Goal: Answer question/provide support

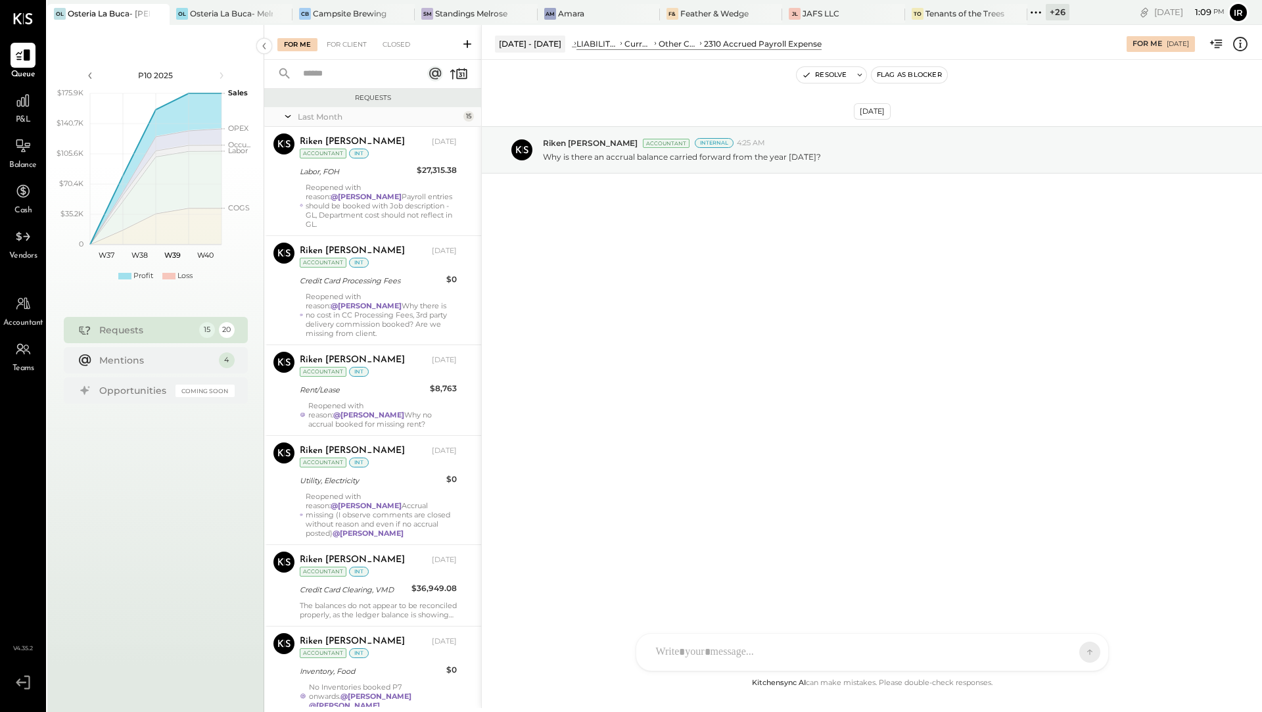
scroll to position [755, 0]
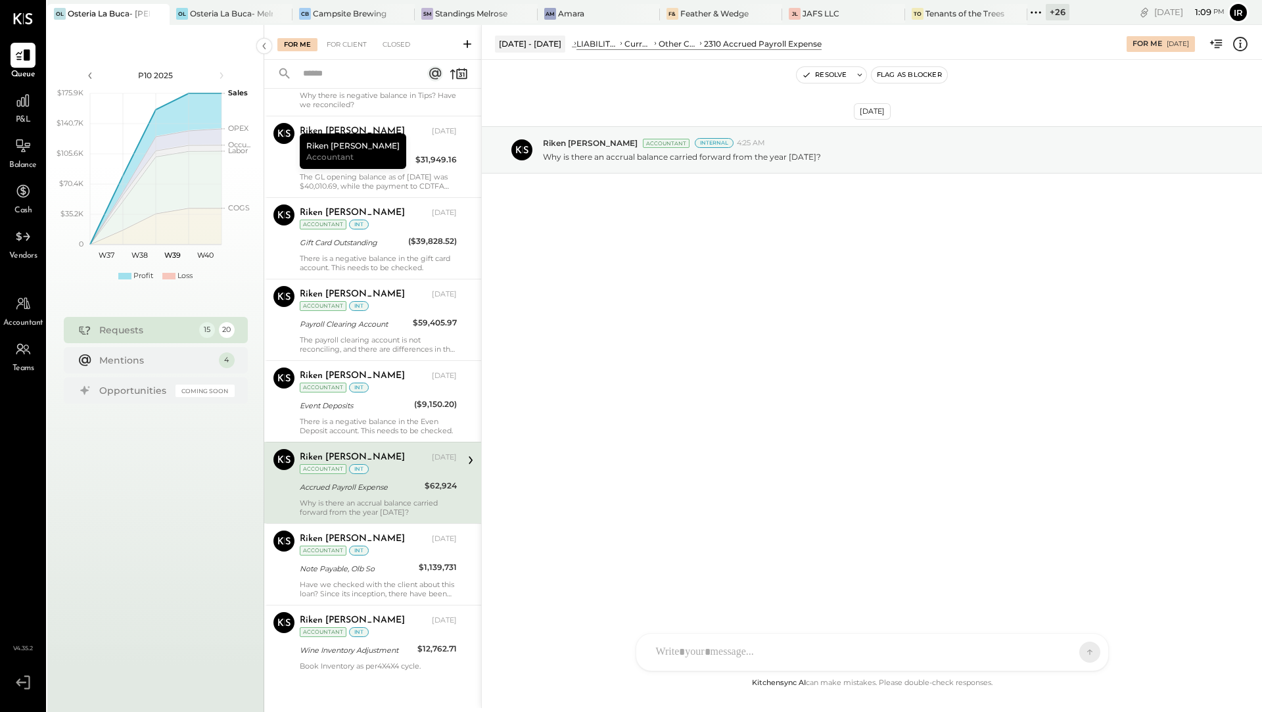
click at [1049, 13] on div "+ 26" at bounding box center [1058, 12] width 24 height 16
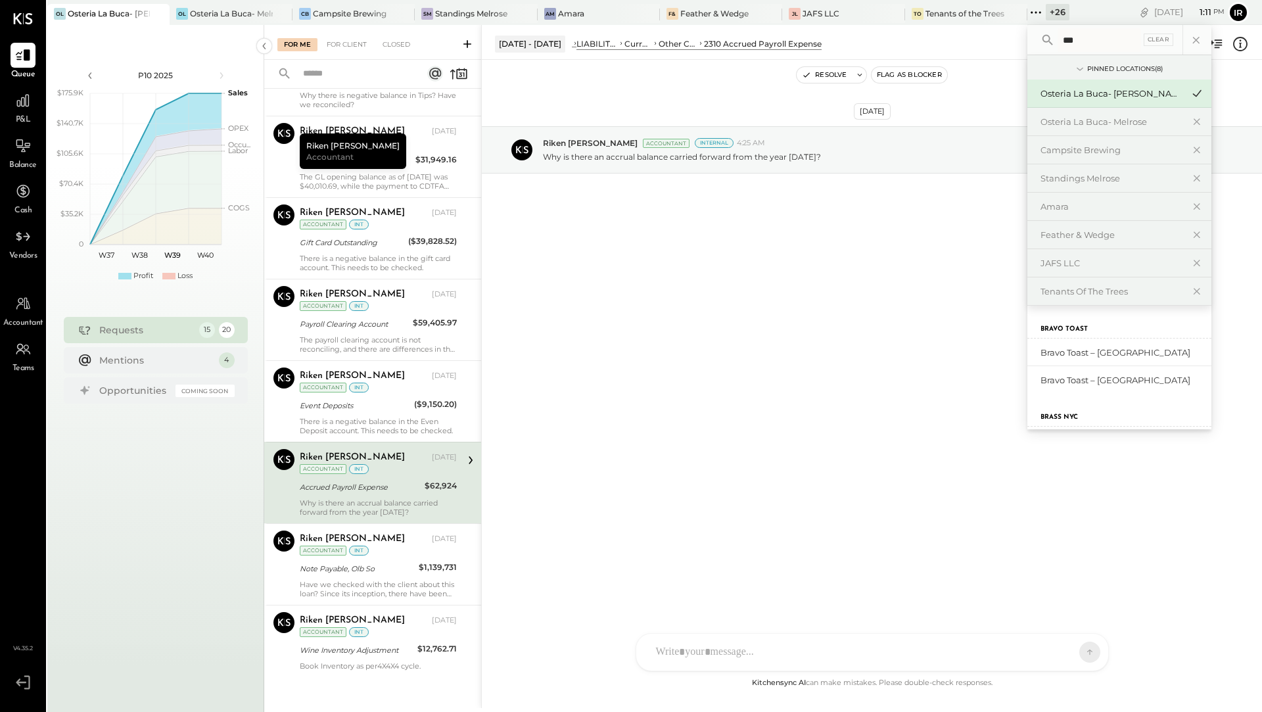
scroll to position [33, 0]
type input "***"
click at [1060, 404] on div "Brass NYC" at bounding box center [1123, 408] width 164 height 12
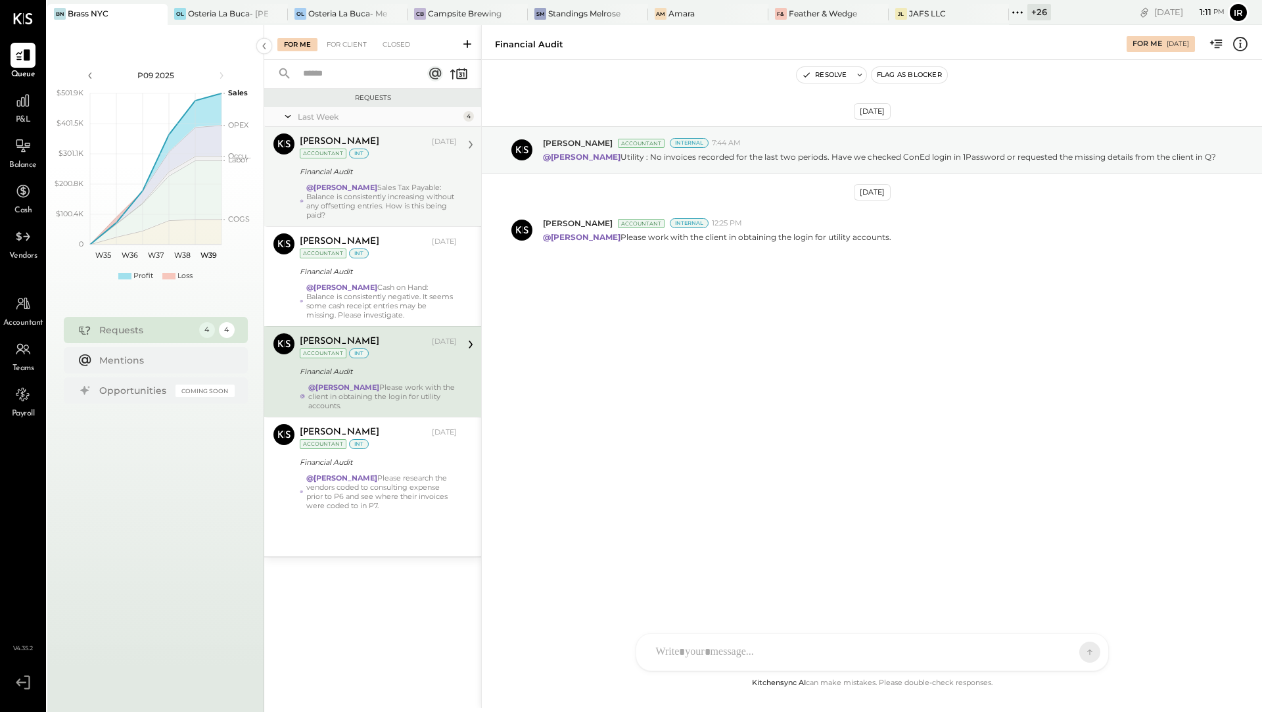
click at [346, 174] on div "Financial Audit" at bounding box center [376, 171] width 153 height 13
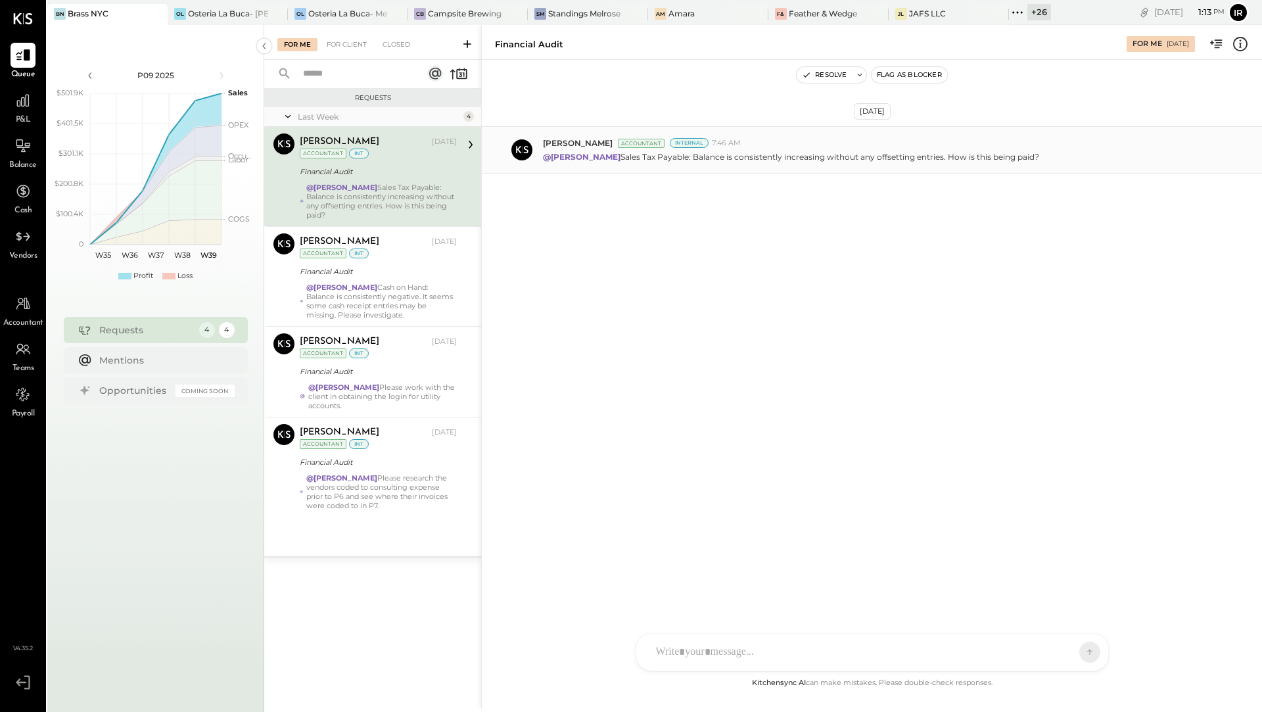
drag, startPoint x: 600, startPoint y: 157, endPoint x: 1026, endPoint y: 156, distance: 426.7
click at [1026, 156] on div "@[PERSON_NAME] Sales Tax Payable: Balance is consistently increasing without an…" at bounding box center [897, 156] width 709 height 14
copy p "Sales Tax Payable: Balance is consistently increasing without any offsetting en…"
click at [703, 660] on div "ID [PERSON_NAME] Del [PERSON_NAME] [PERSON_NAME] [PERSON_NAME] E [PERSON_NAME] …" at bounding box center [872, 616] width 473 height 110
click at [736, 502] on input "text" at bounding box center [745, 498] width 140 height 20
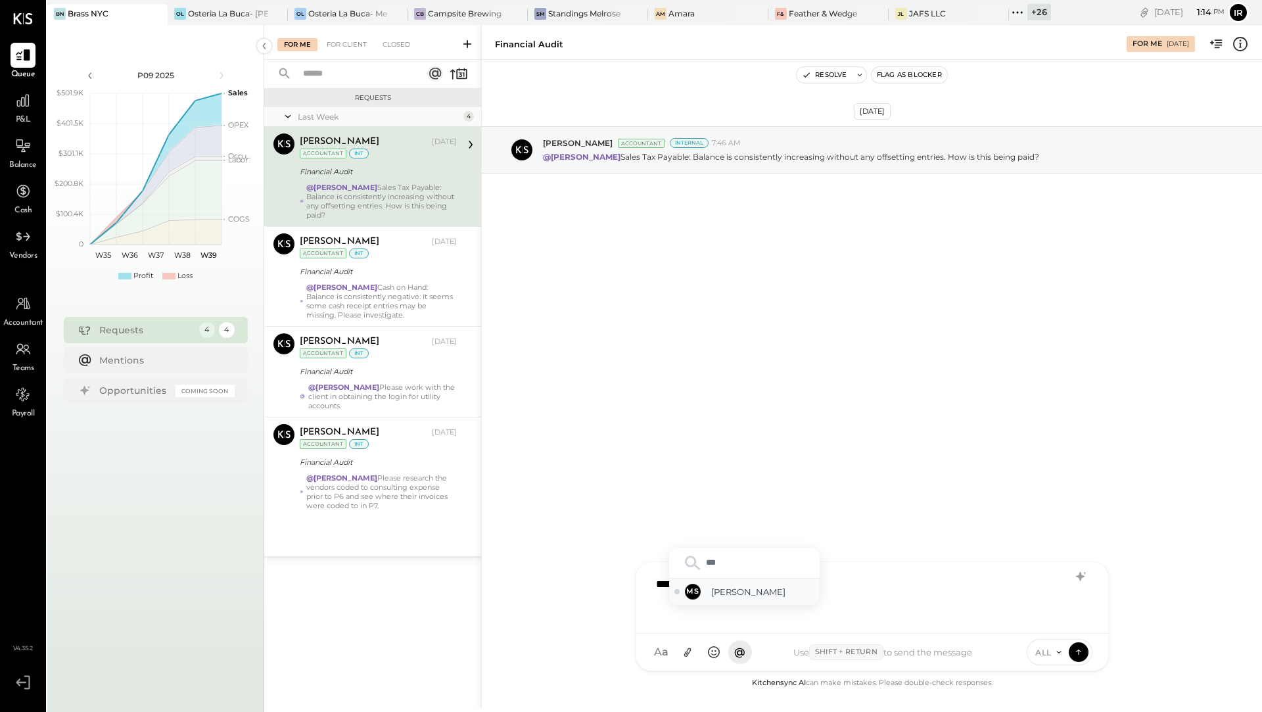
type input "***"
click at [739, 590] on span "[PERSON_NAME]" at bounding box center [762, 592] width 103 height 12
click at [1082, 652] on icon at bounding box center [1079, 651] width 12 height 13
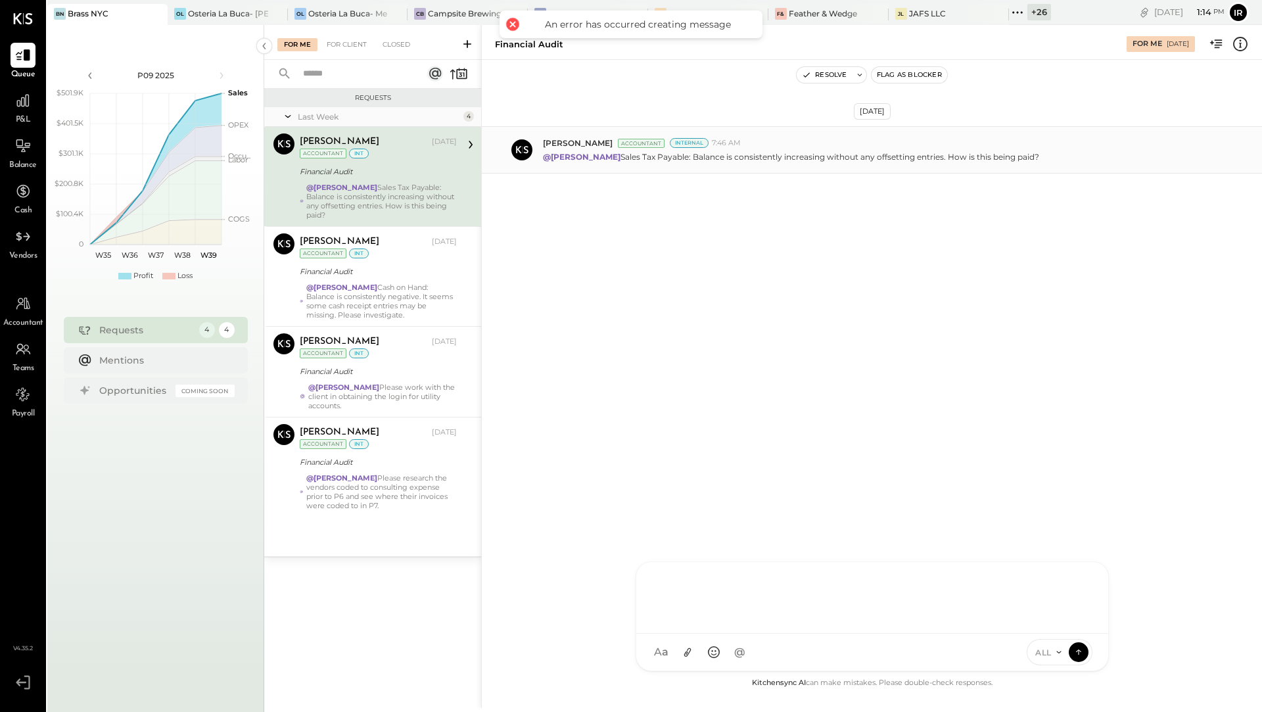
click at [801, 143] on div "[PERSON_NAME] Accountant Internal 7:46 AM" at bounding box center [897, 142] width 709 height 11
click at [840, 78] on button "Resolve" at bounding box center [824, 75] width 55 height 16
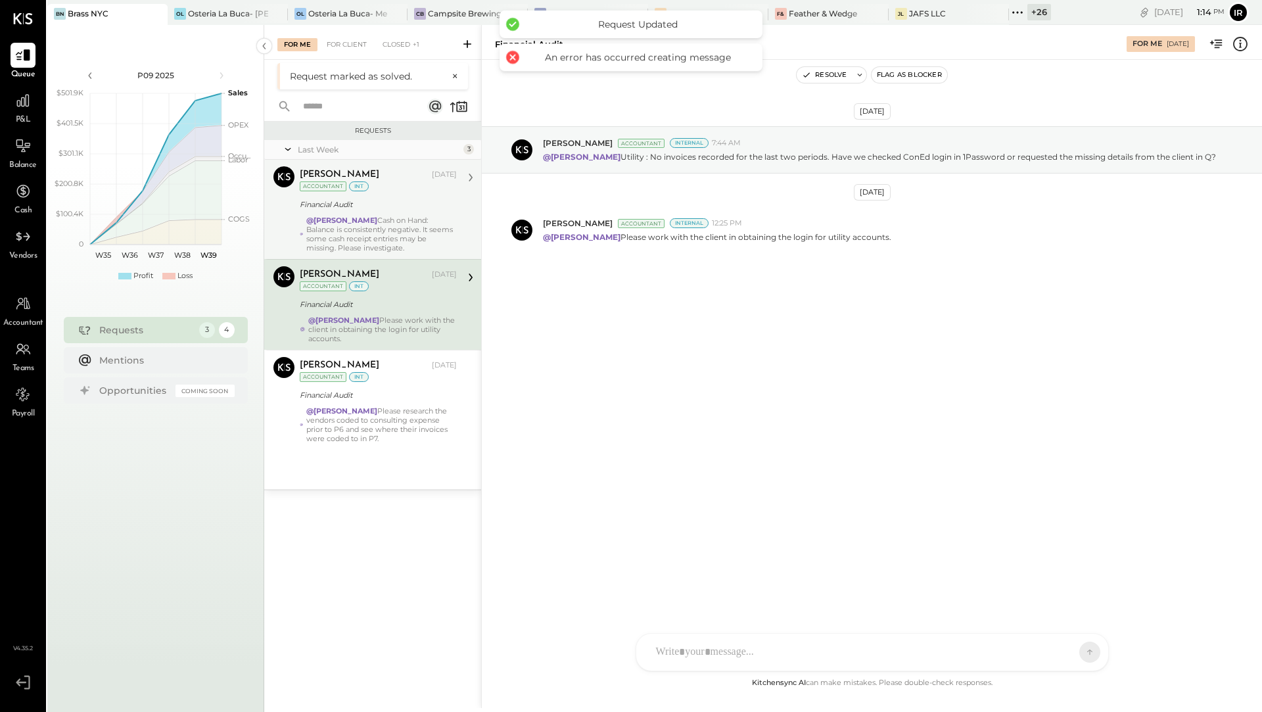
click at [419, 204] on div "Financial Audit" at bounding box center [376, 204] width 153 height 13
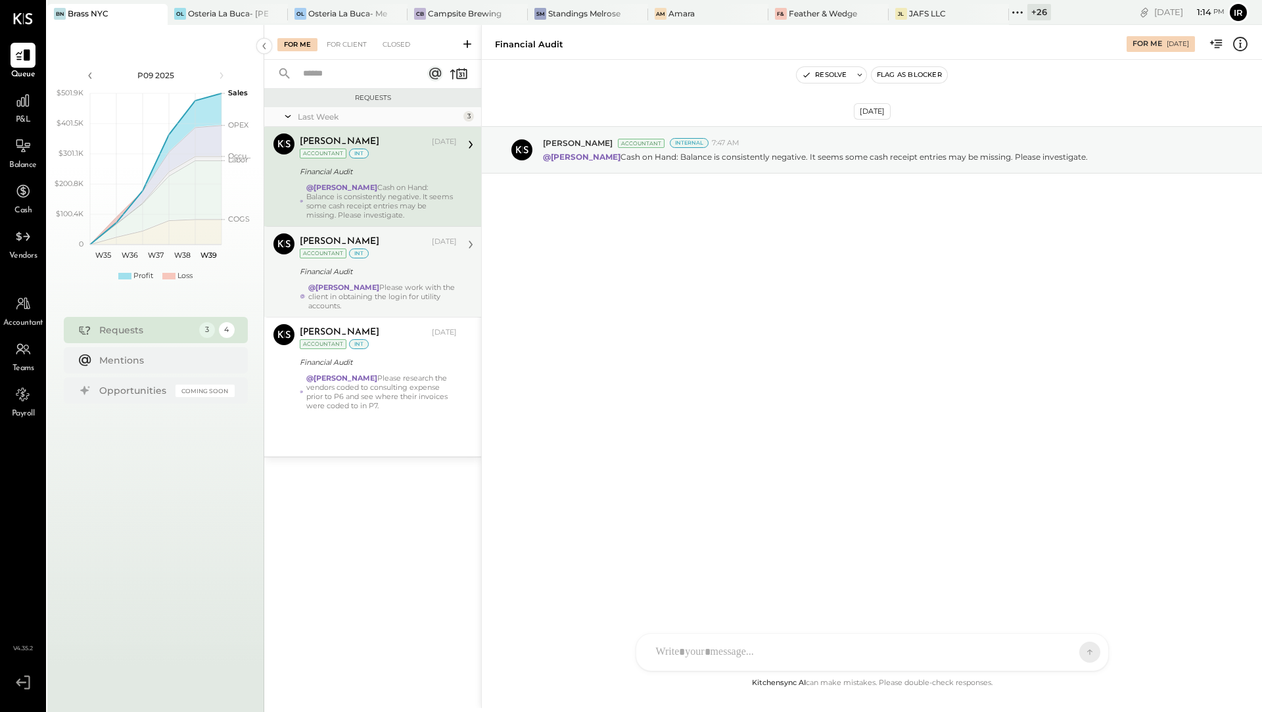
click at [408, 277] on div "Financial Audit" at bounding box center [376, 272] width 153 height 16
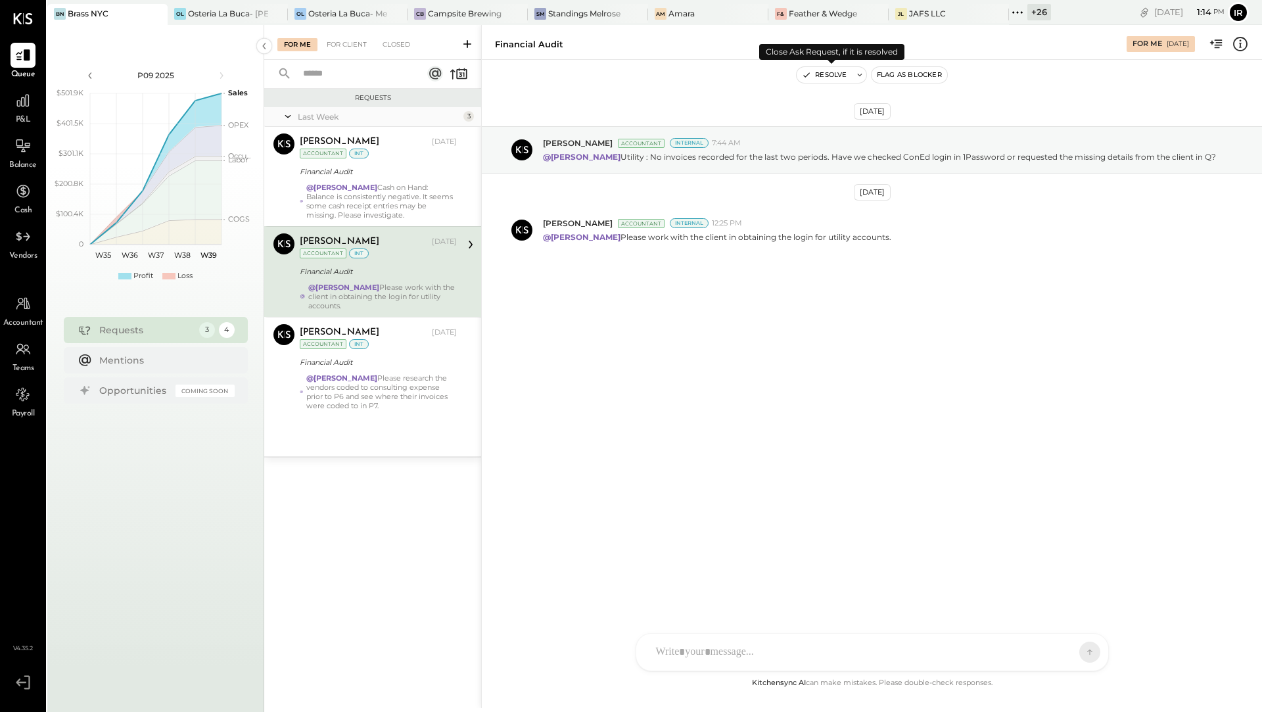
click at [828, 75] on button "Resolve" at bounding box center [824, 75] width 55 height 16
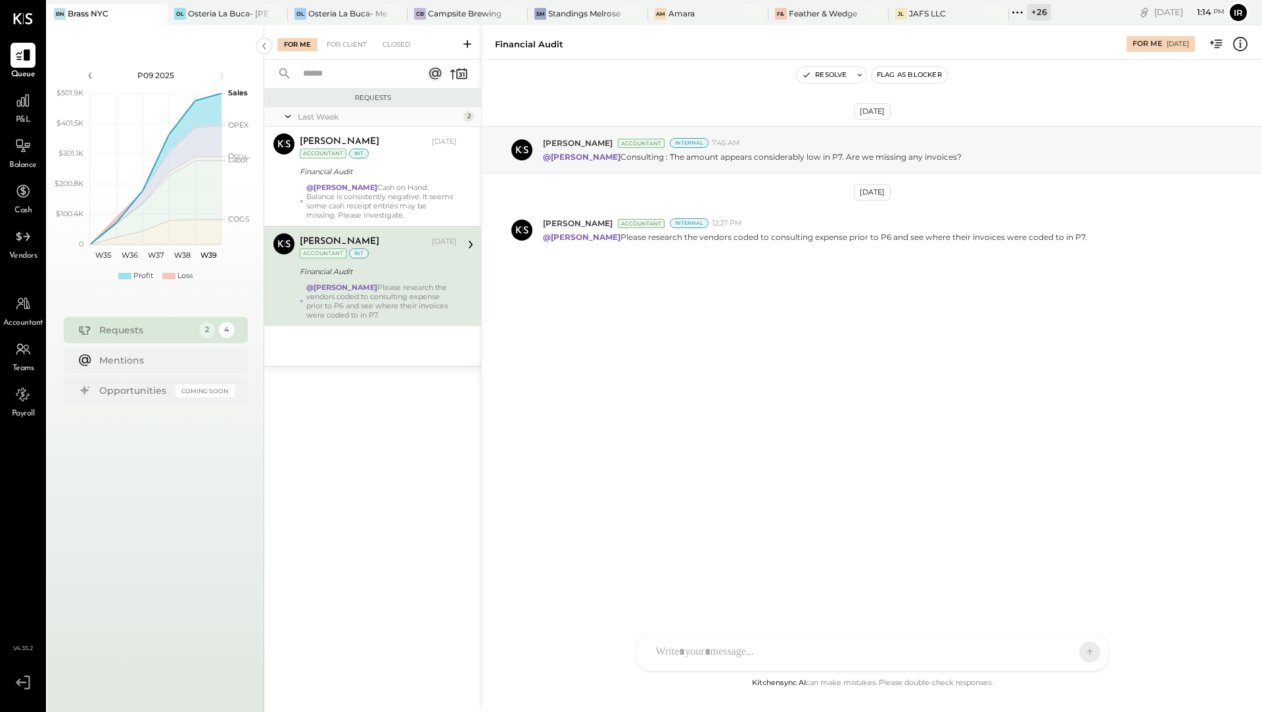
click at [1028, 12] on div "+ 26" at bounding box center [1040, 12] width 24 height 16
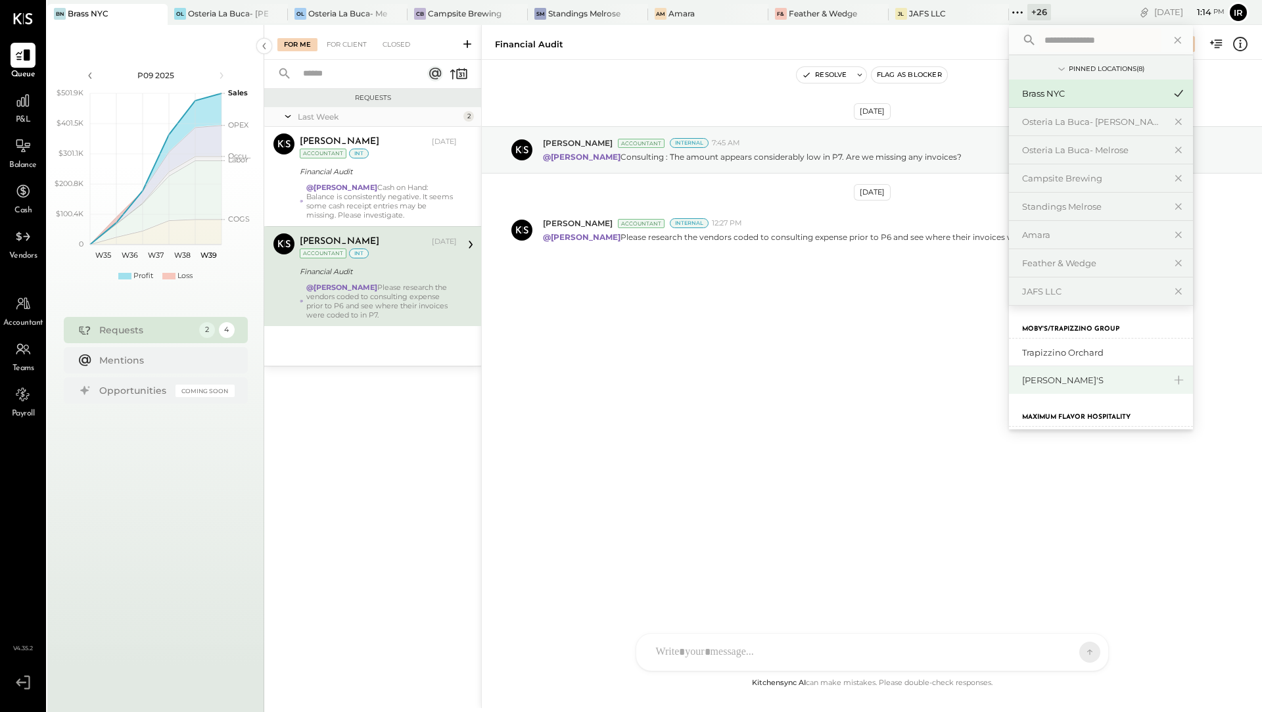
click at [1042, 381] on div "[PERSON_NAME]'s" at bounding box center [1093, 380] width 142 height 12
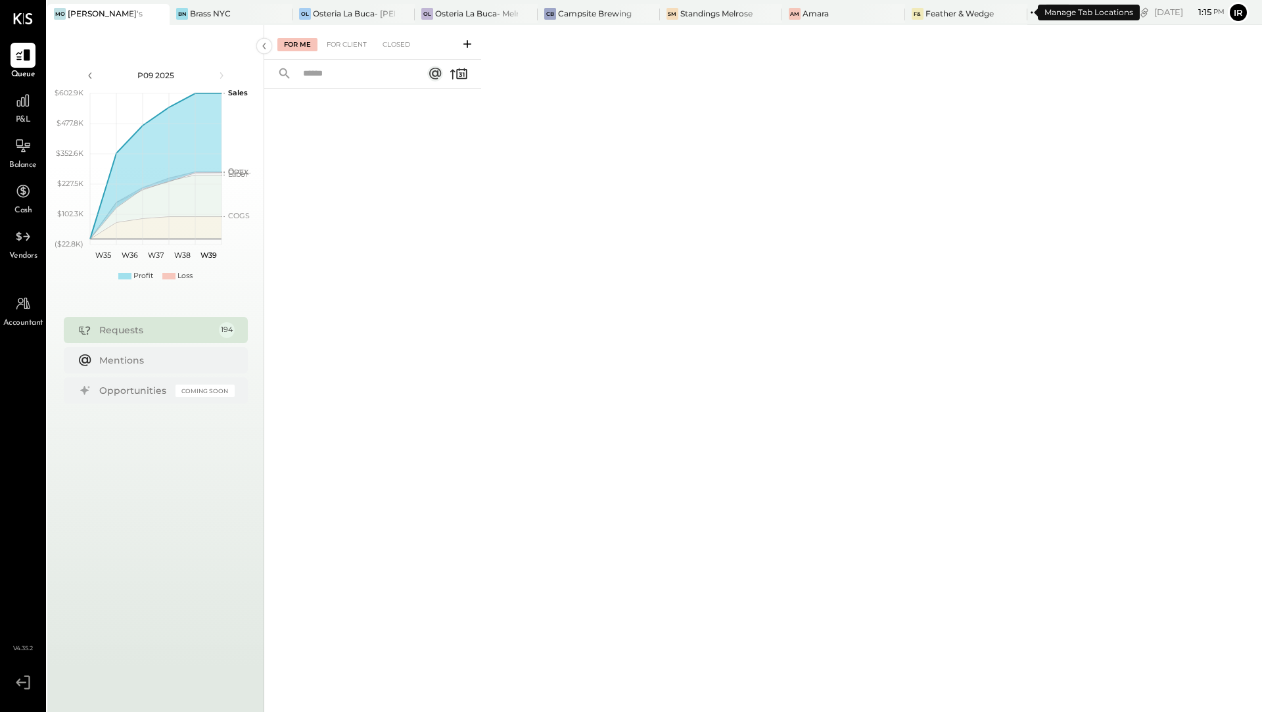
click at [1046, 11] on div "+ 26" at bounding box center [1058, 12] width 24 height 16
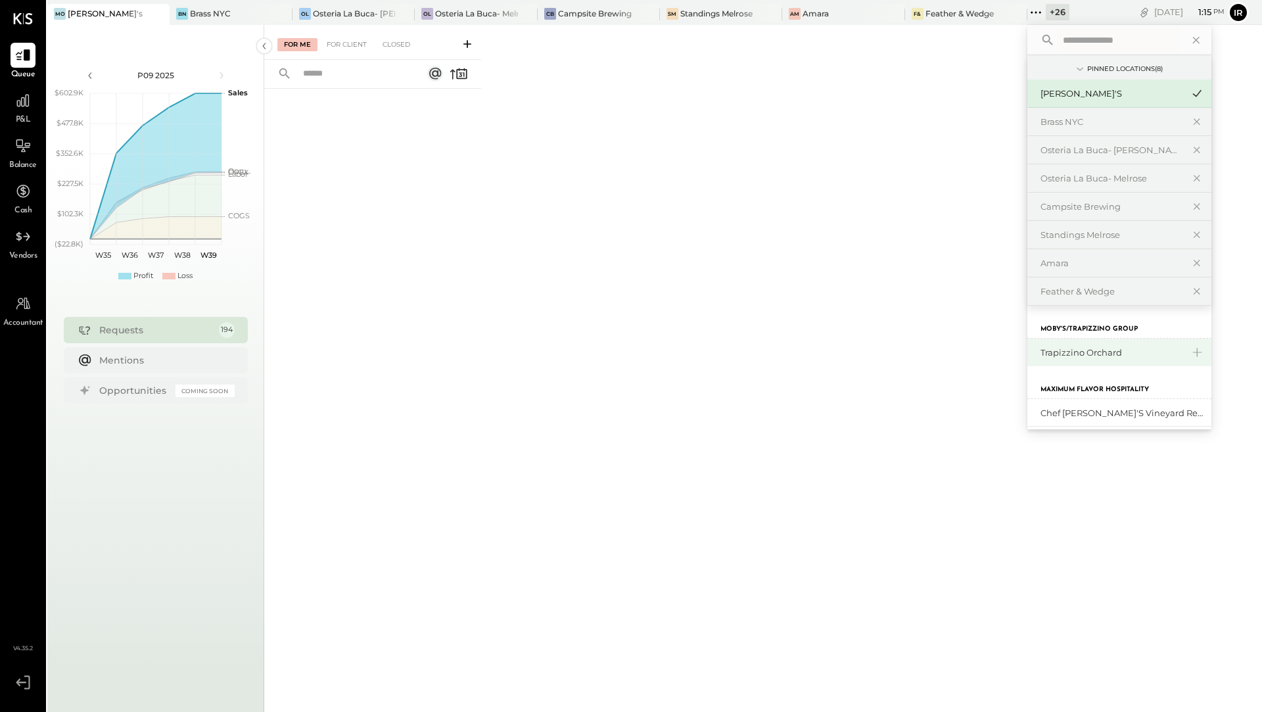
click at [1041, 351] on div "Trapizzino Orchard" at bounding box center [1112, 352] width 142 height 12
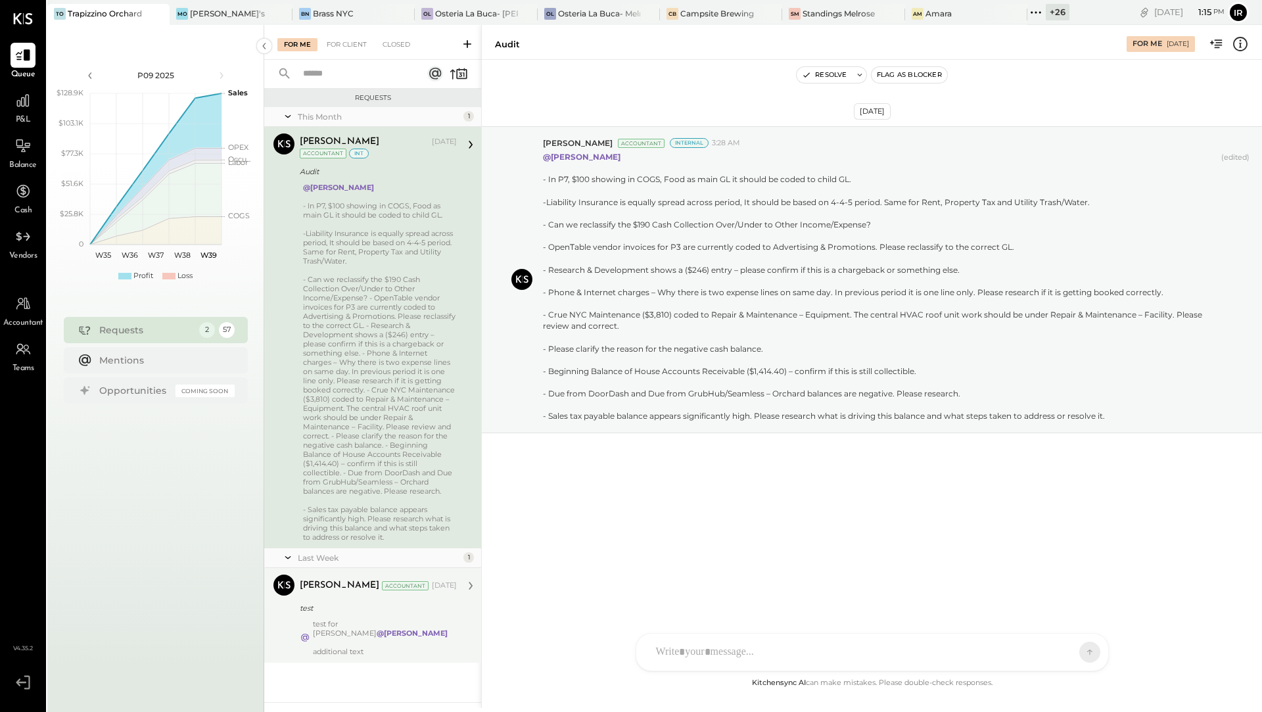
click at [362, 621] on div "test for [PERSON_NAME] @[PERSON_NAME] additional text" at bounding box center [385, 637] width 144 height 37
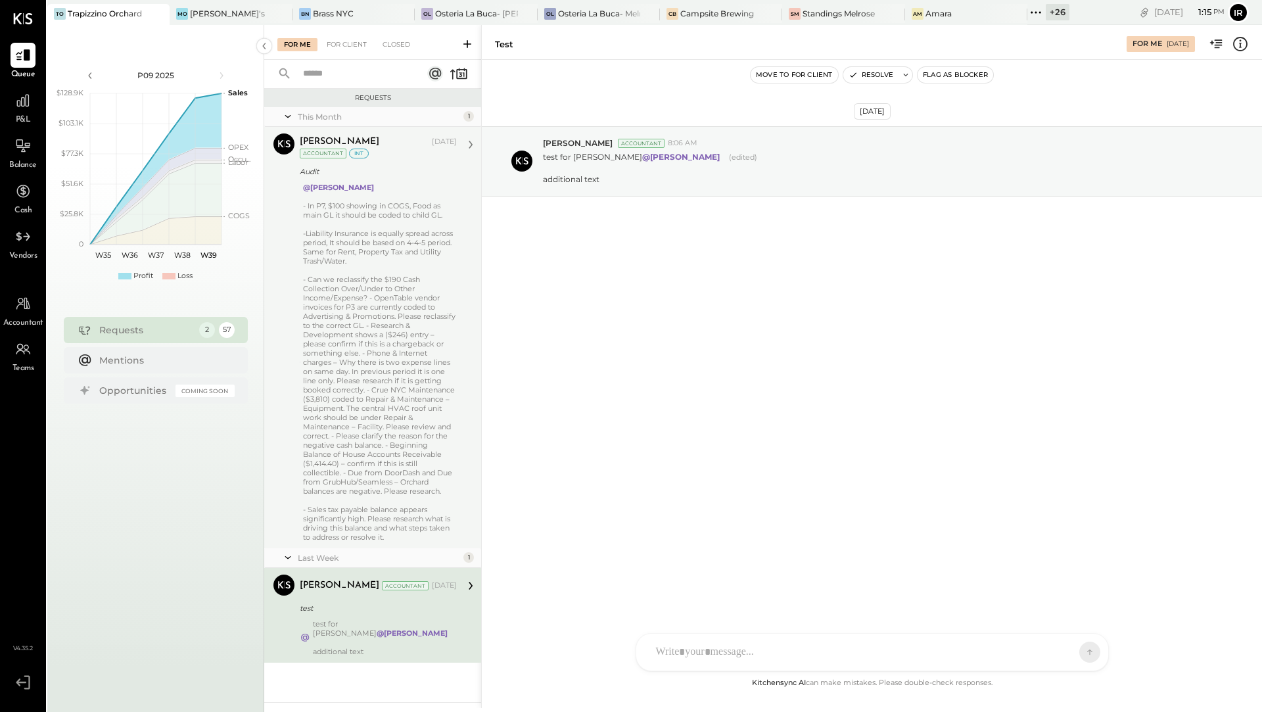
click at [405, 444] on div "- Can we reclassify the $190 Cash Collection Over/Under to Other Income/Expense…" at bounding box center [380, 385] width 154 height 221
